Goal: Task Accomplishment & Management: Complete application form

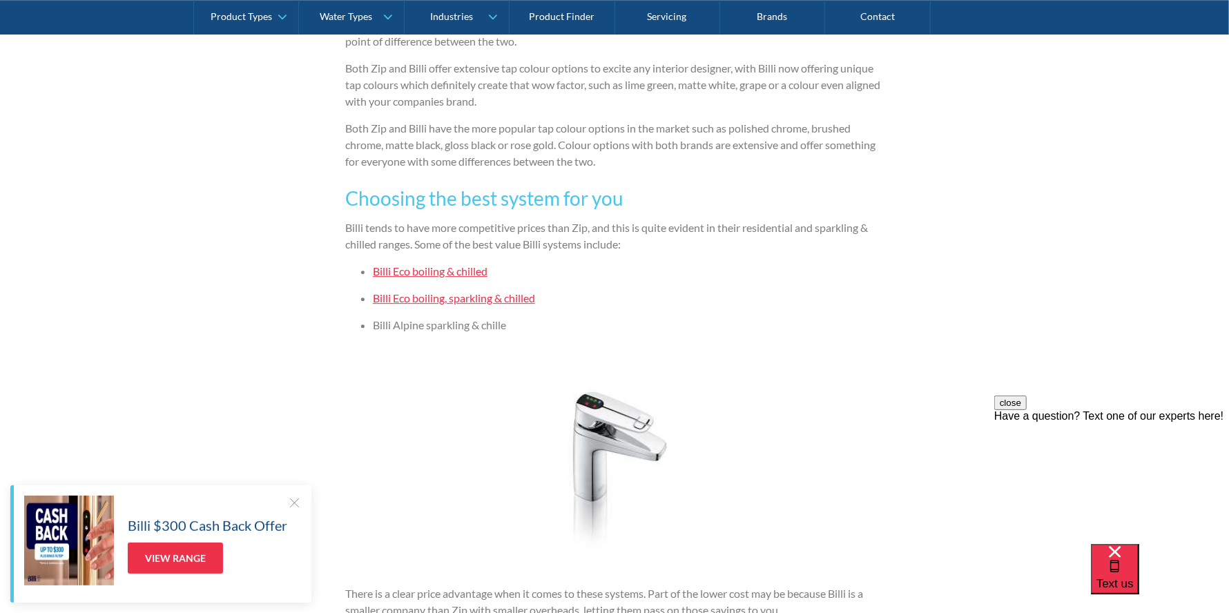
scroll to position [2554, 0]
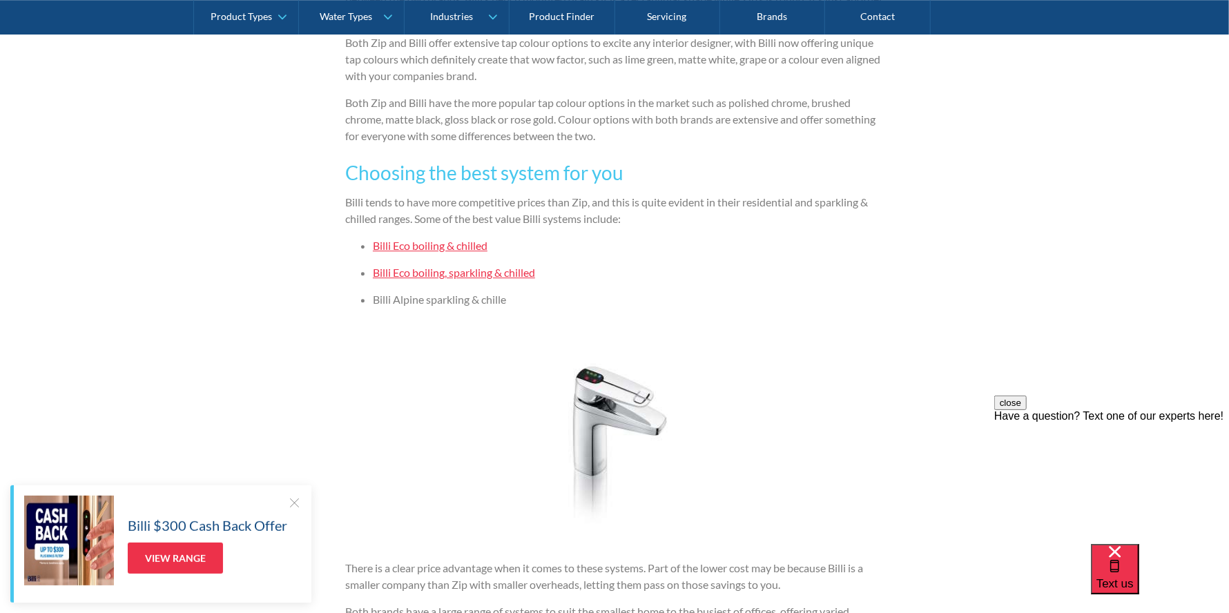
click at [427, 244] on link "Billi Eco boiling & chilled" at bounding box center [430, 245] width 115 height 13
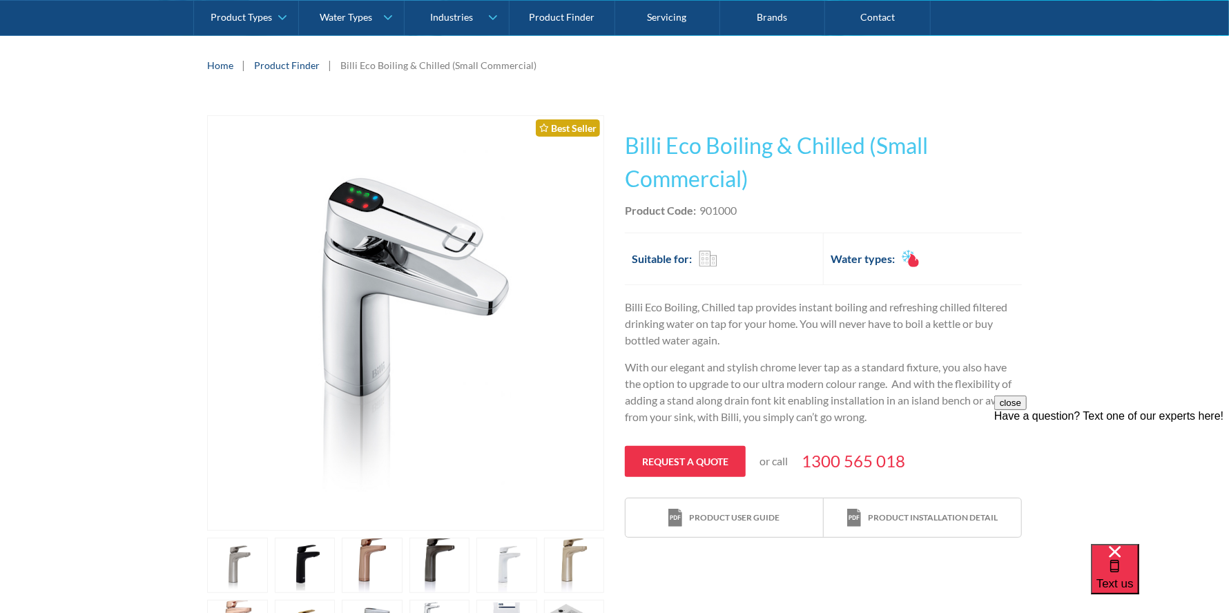
scroll to position [276, 0]
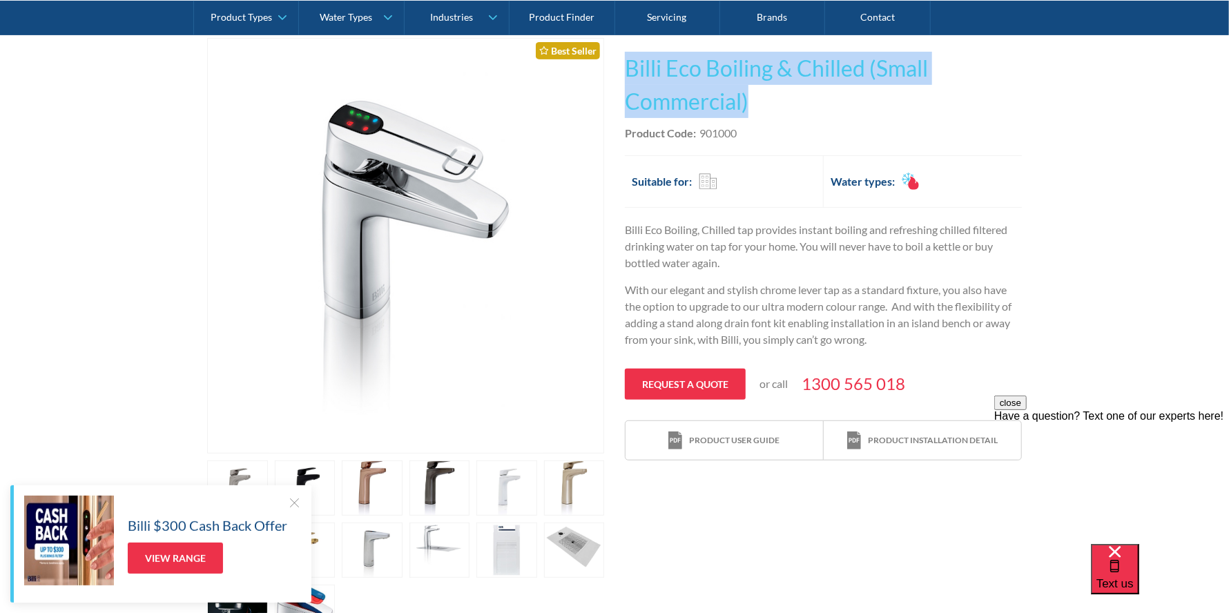
drag, startPoint x: 628, startPoint y: 67, endPoint x: 867, endPoint y: 96, distance: 241.4
click at [867, 96] on h1 "Billi Eco Boiling & Chilled (Small Commercial)" at bounding box center [823, 85] width 397 height 66
copy h1 "Billi Eco Boiling & Chilled (Small Commercial)"
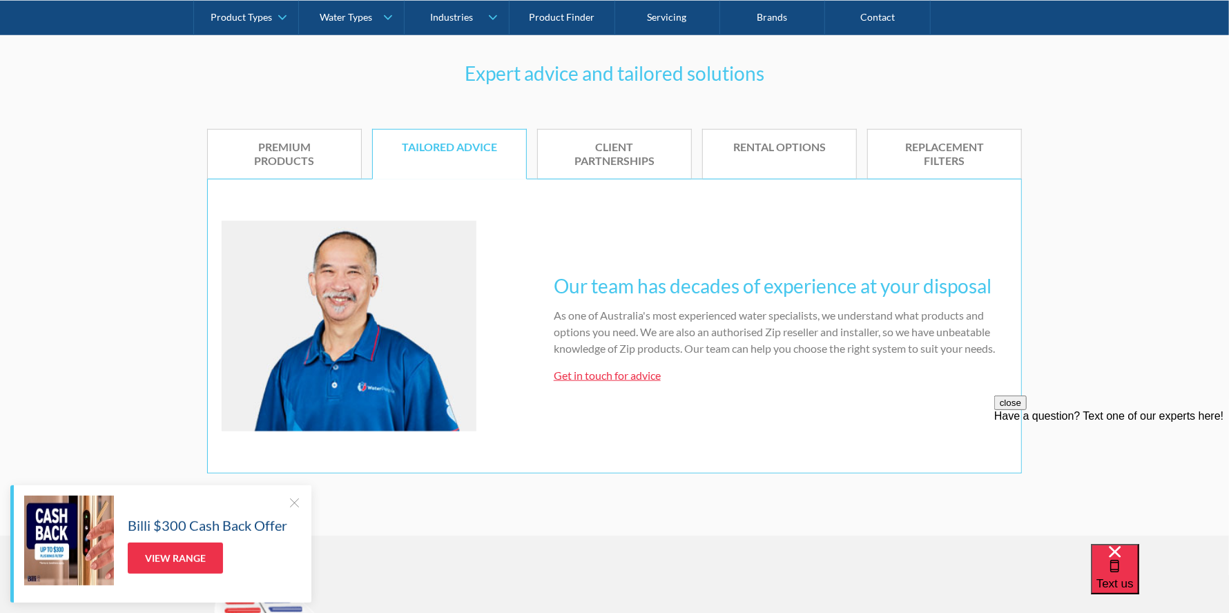
scroll to position [345, 0]
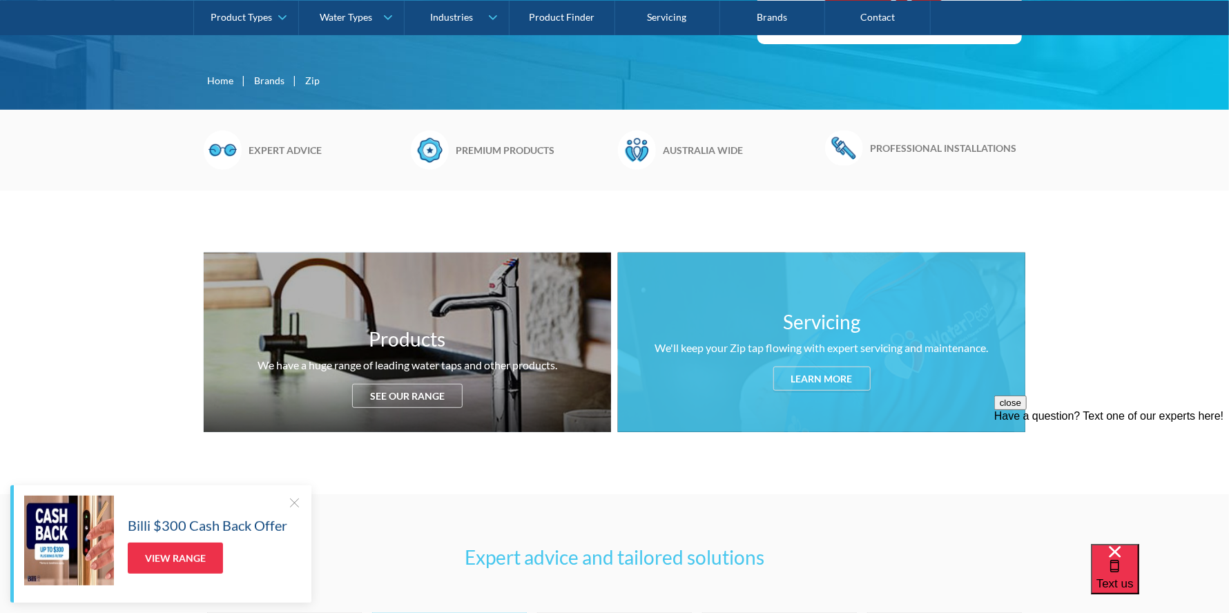
click at [829, 336] on div "Servicing We'll keep your Zip tap flowing with expert servicing and maintenance…" at bounding box center [821, 343] width 407 height 180
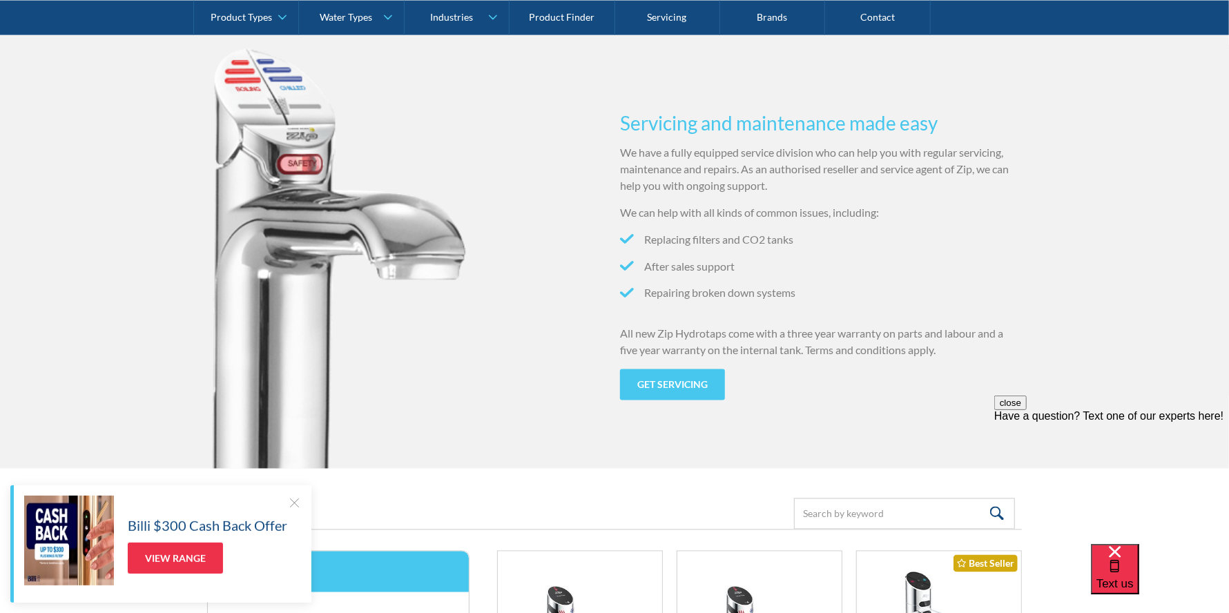
scroll to position [1363, 0]
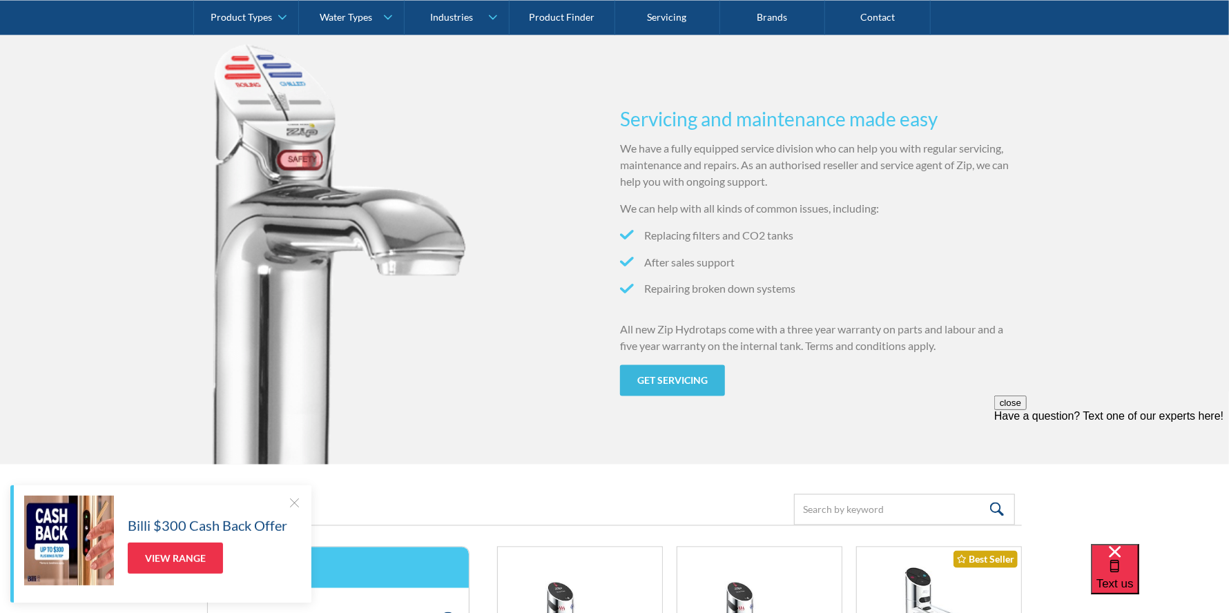
click at [657, 378] on link "Get servicing" at bounding box center [672, 380] width 105 height 31
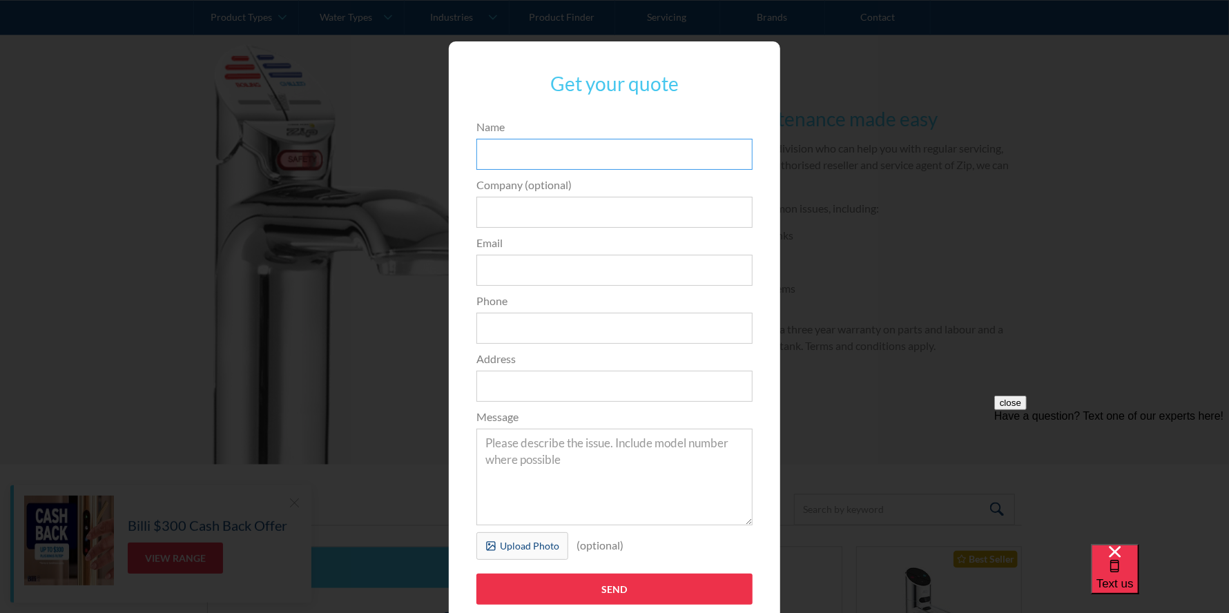
click at [577, 155] on input "Name" at bounding box center [614, 154] width 276 height 31
type input "[PERSON_NAME]"
type input "[EMAIL_ADDRESS][DOMAIN_NAME]"
type input "0417567658"
type input "[STREET_ADDRESS][PERSON_NAME]"
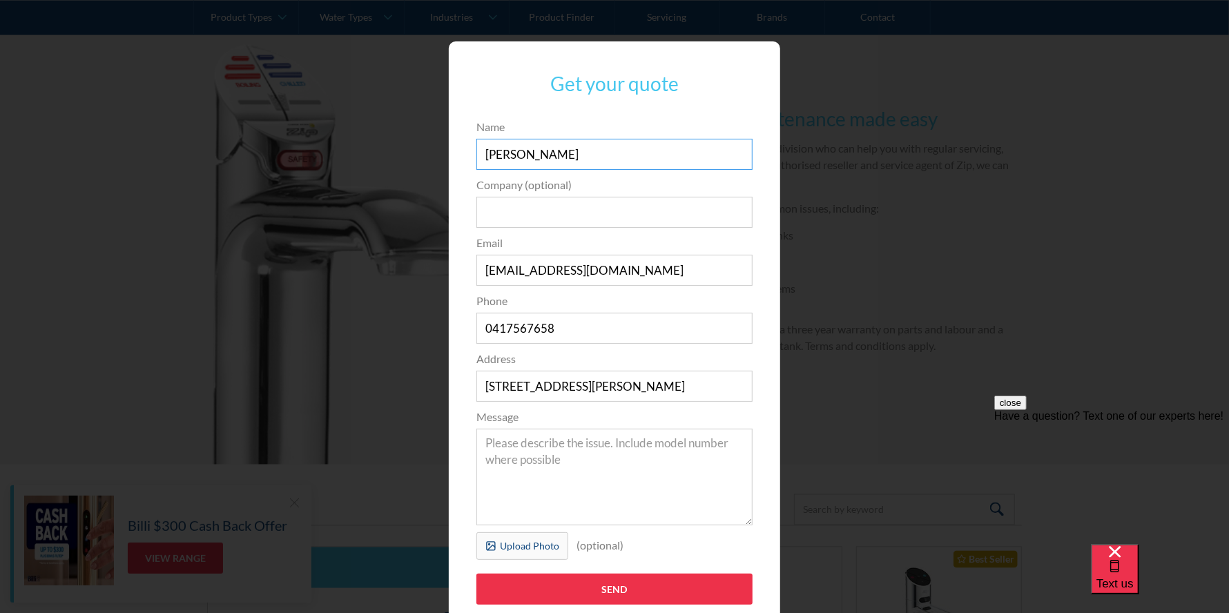
drag, startPoint x: 487, startPoint y: 155, endPoint x: 455, endPoint y: 155, distance: 31.8
click at [455, 155] on div "Get your quote 3edfad95ad8c3dfade3524ea47e0e3f2a74a58f3e0bd211ff5584a90323ec471…" at bounding box center [614, 336] width 331 height 591
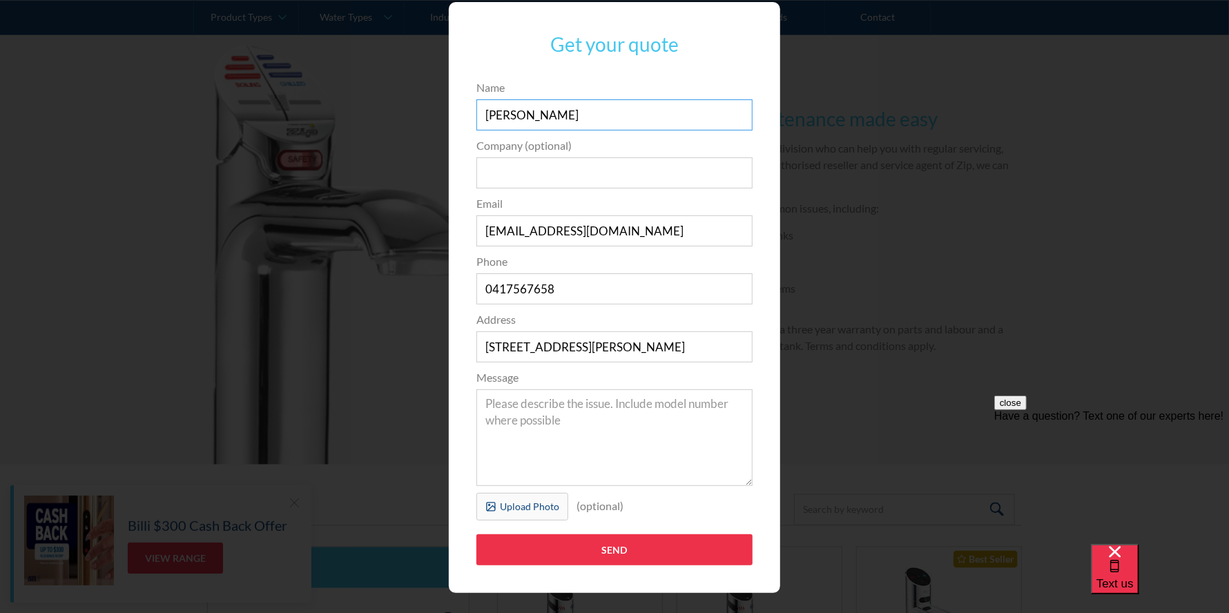
scroll to position [60, 0]
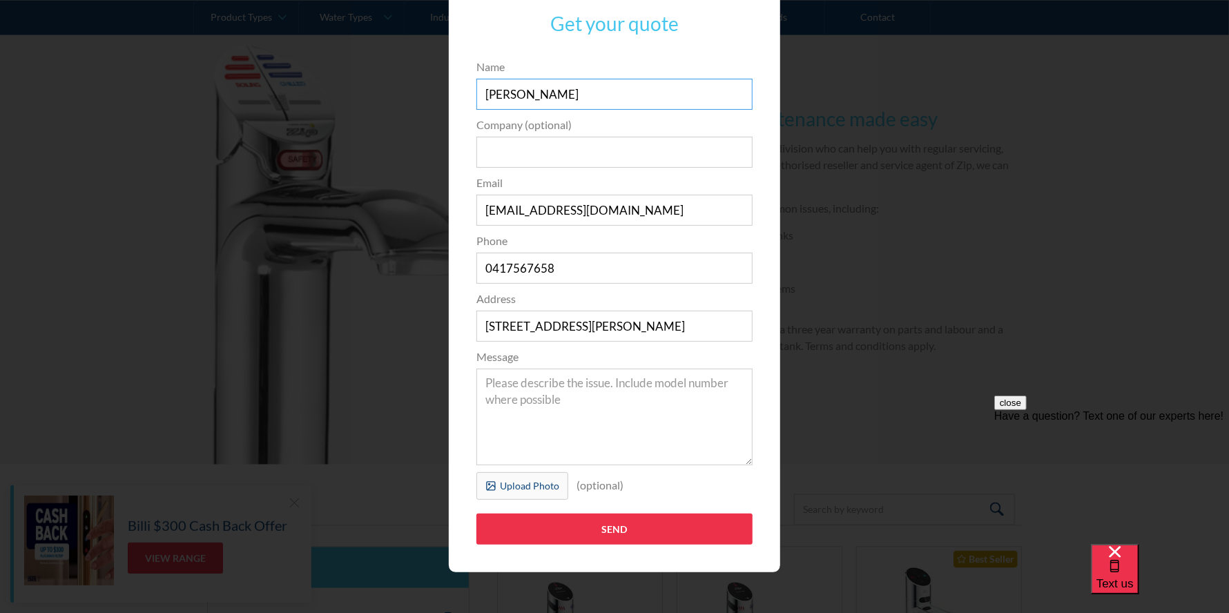
type input "[PERSON_NAME]"
drag, startPoint x: 374, startPoint y: 327, endPoint x: 316, endPoint y: 328, distance: 58.7
click at [310, 331] on div "Get your quote 3edfad95ad8c3dfade3524ea47e0e3f2a74a58f3e0bd211ff5584a90323ec471…" at bounding box center [615, 277] width 1174 height 619
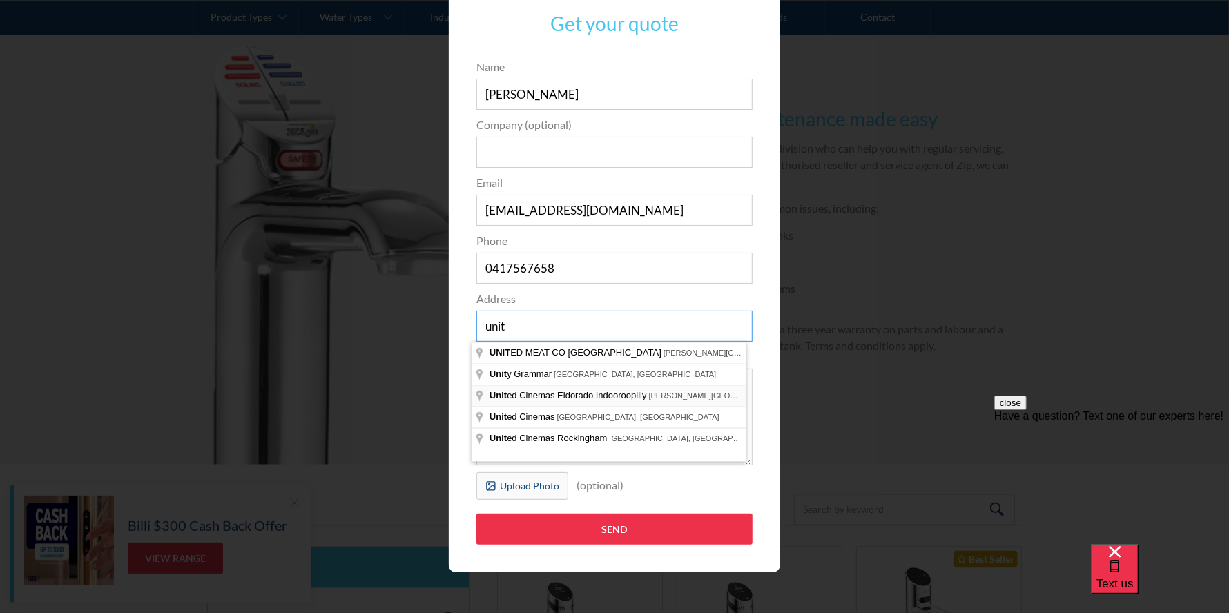
type input "[STREET_ADDRESS][PERSON_NAME]"
type input "Suraksha"
click at [476, 514] on input "Send" at bounding box center [614, 529] width 276 height 31
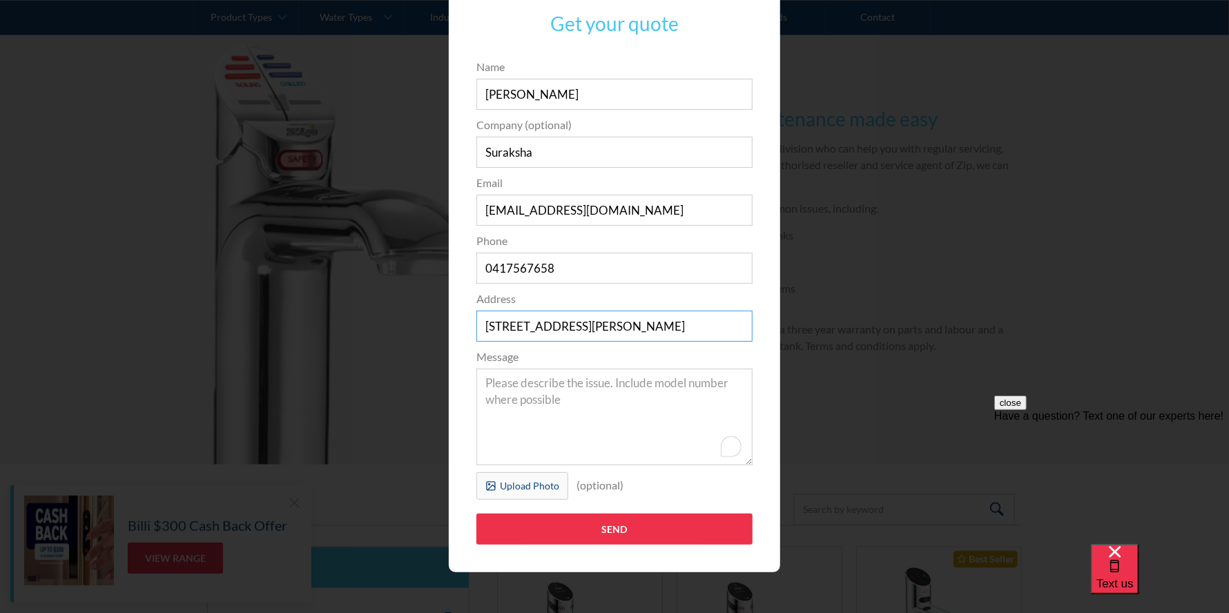
click at [632, 325] on input "[STREET_ADDRESS][PERSON_NAME]" at bounding box center [614, 326] width 276 height 31
type input "[STREET_ADDRESS][PERSON_NAME][PERSON_NAME]"
click at [619, 407] on textarea "Message" at bounding box center [614, 417] width 276 height 97
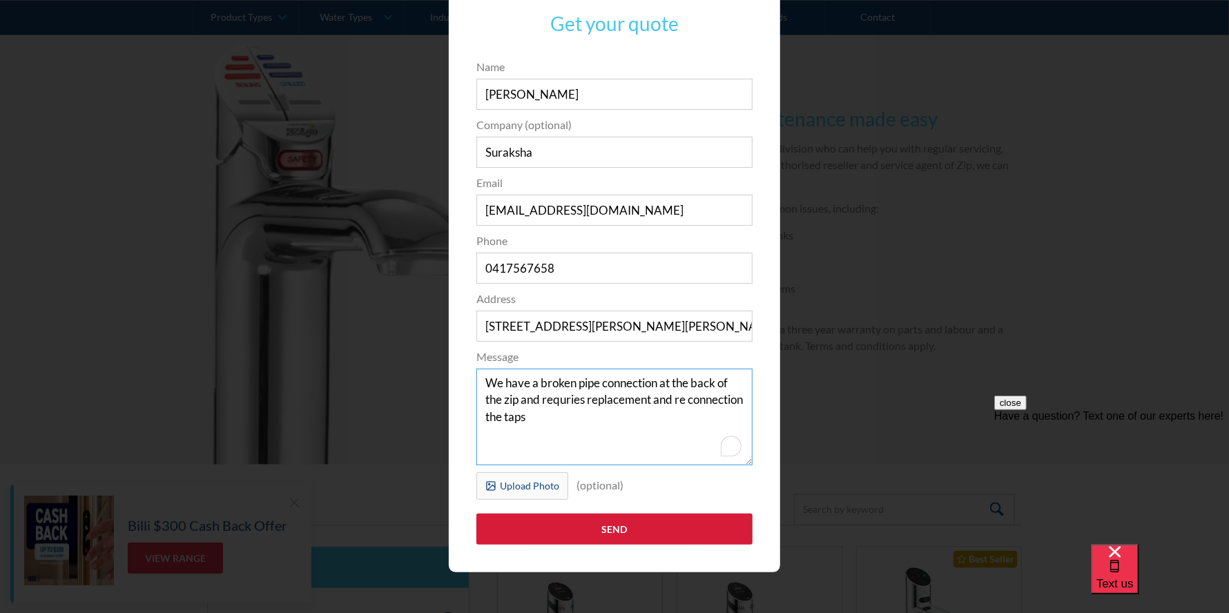
type textarea "We have a broken pipe connection at the back of the zip and requries replacemen…"
click at [606, 528] on input "Send" at bounding box center [614, 529] width 276 height 31
